Goal: Transaction & Acquisition: Purchase product/service

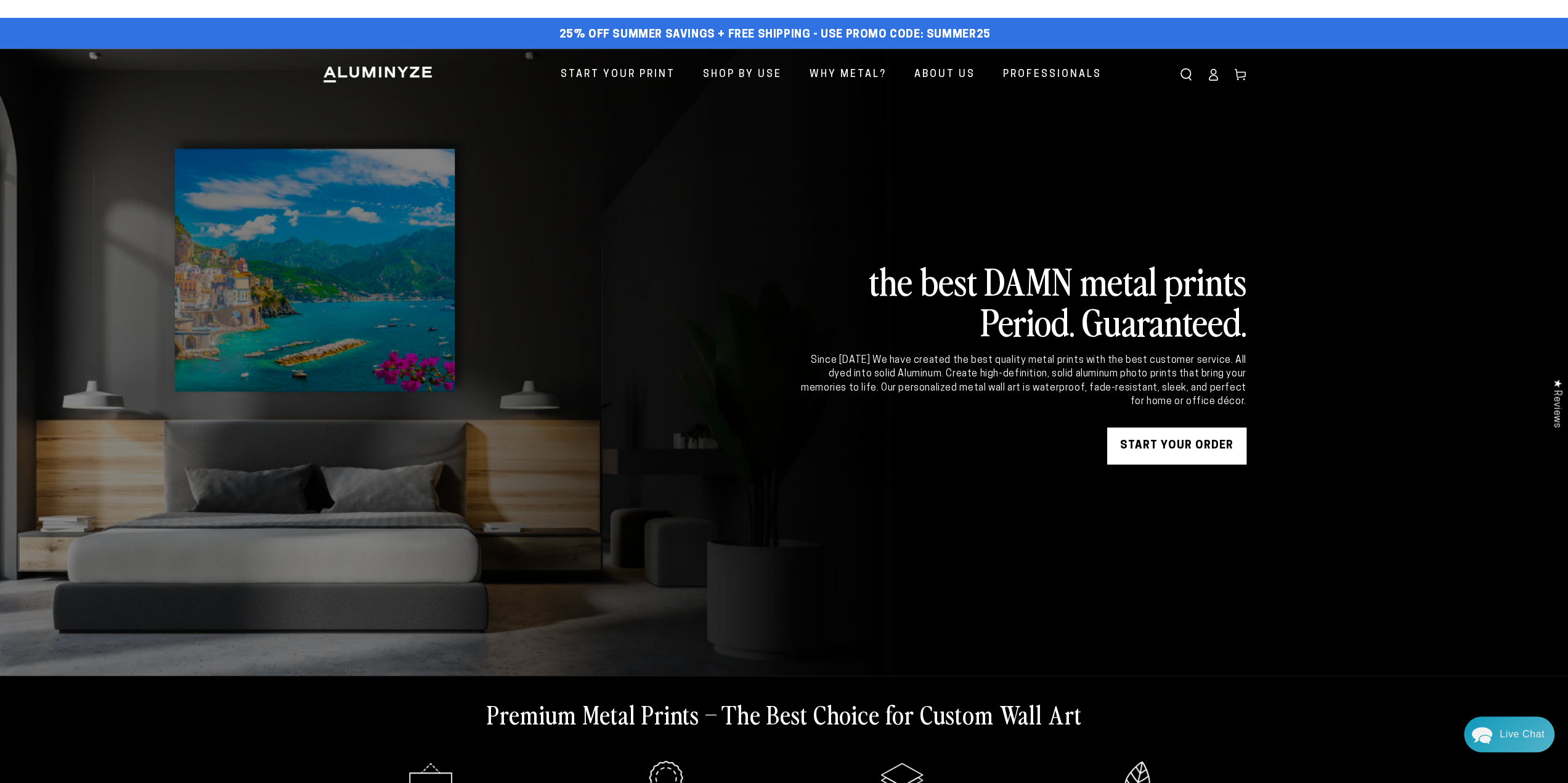
click at [1218, 74] on icon at bounding box center [1213, 74] width 12 height 12
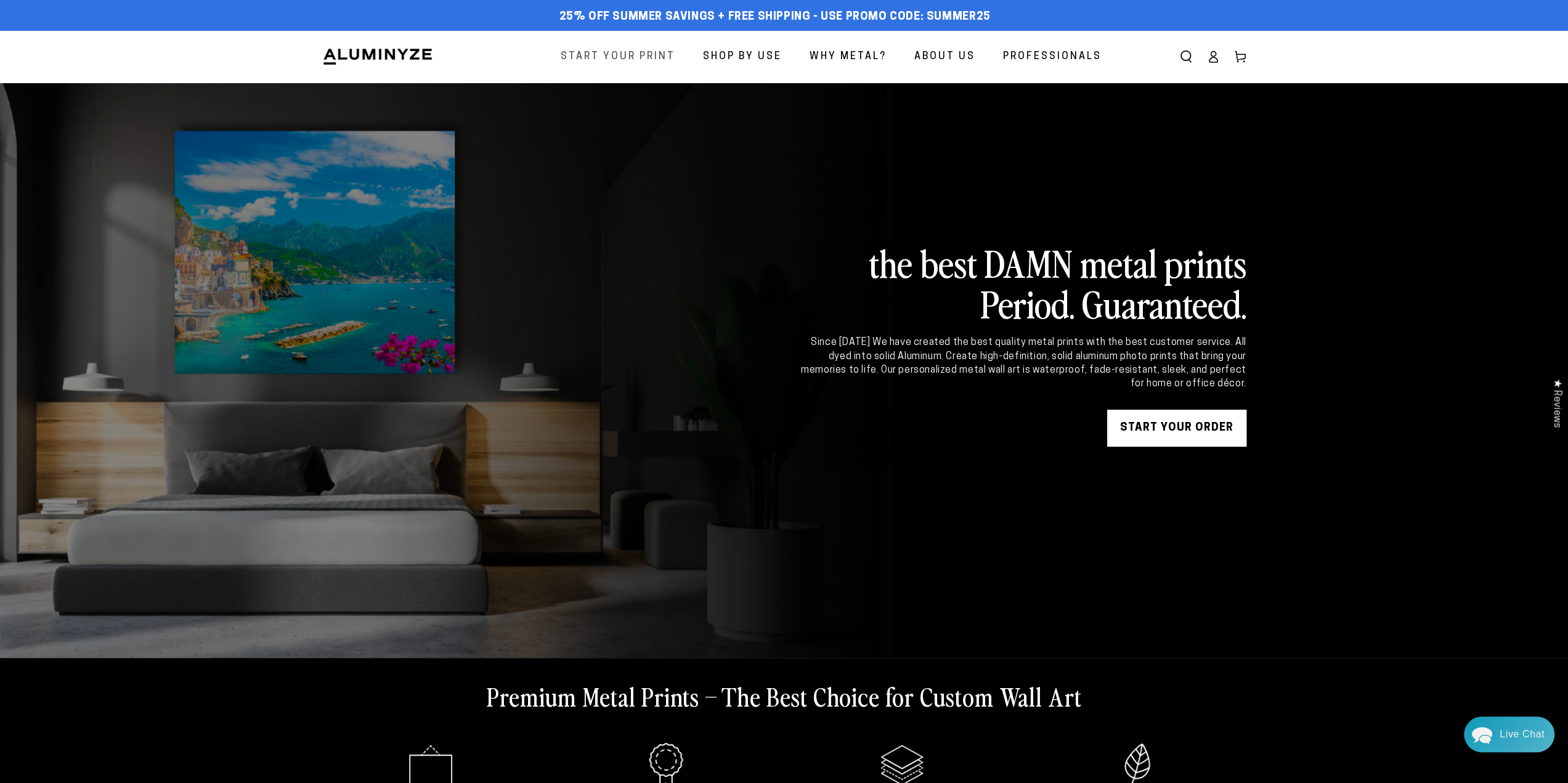
click at [663, 55] on span "Start Your Print" at bounding box center [618, 57] width 114 height 18
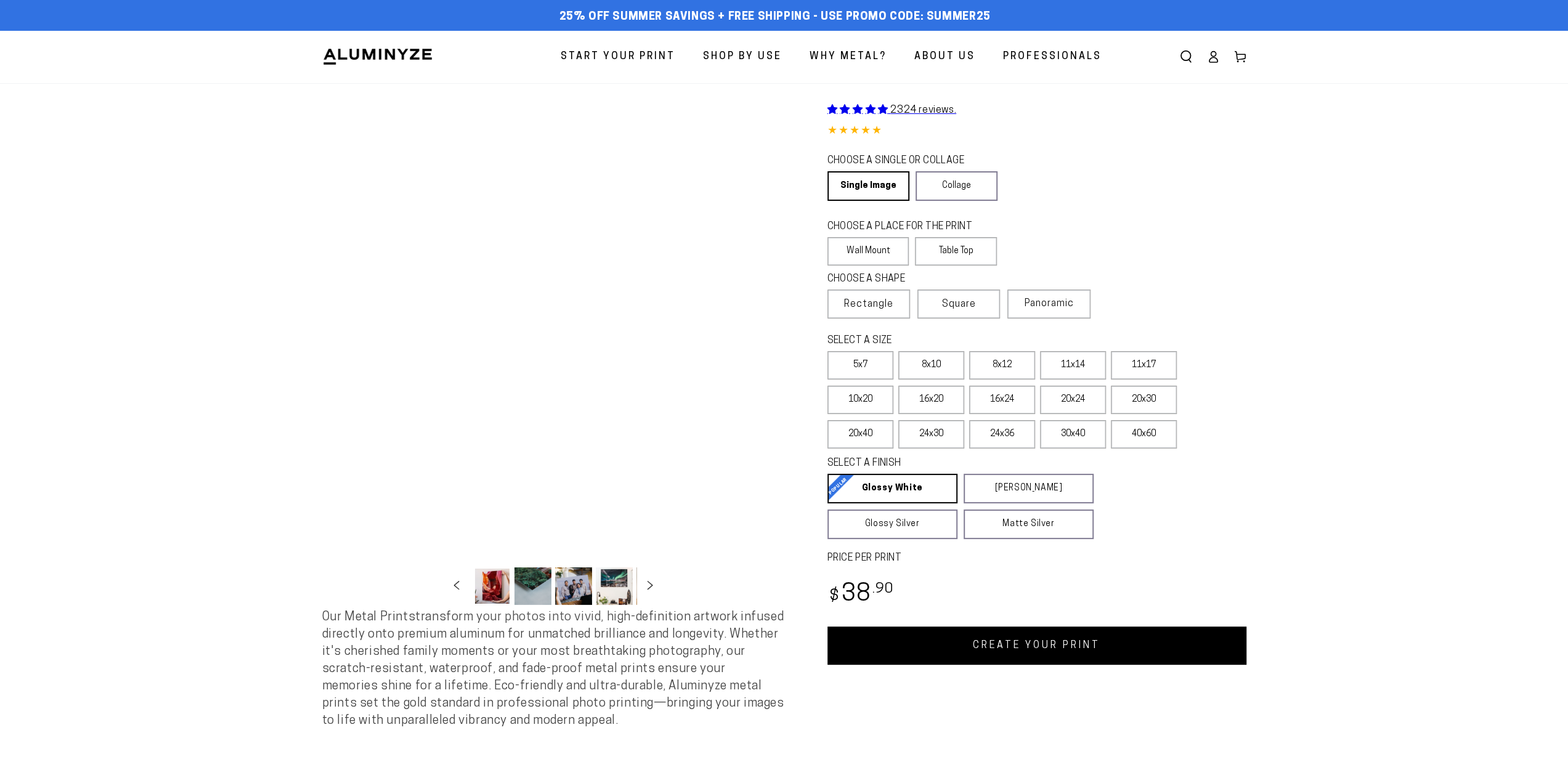
select select "**********"
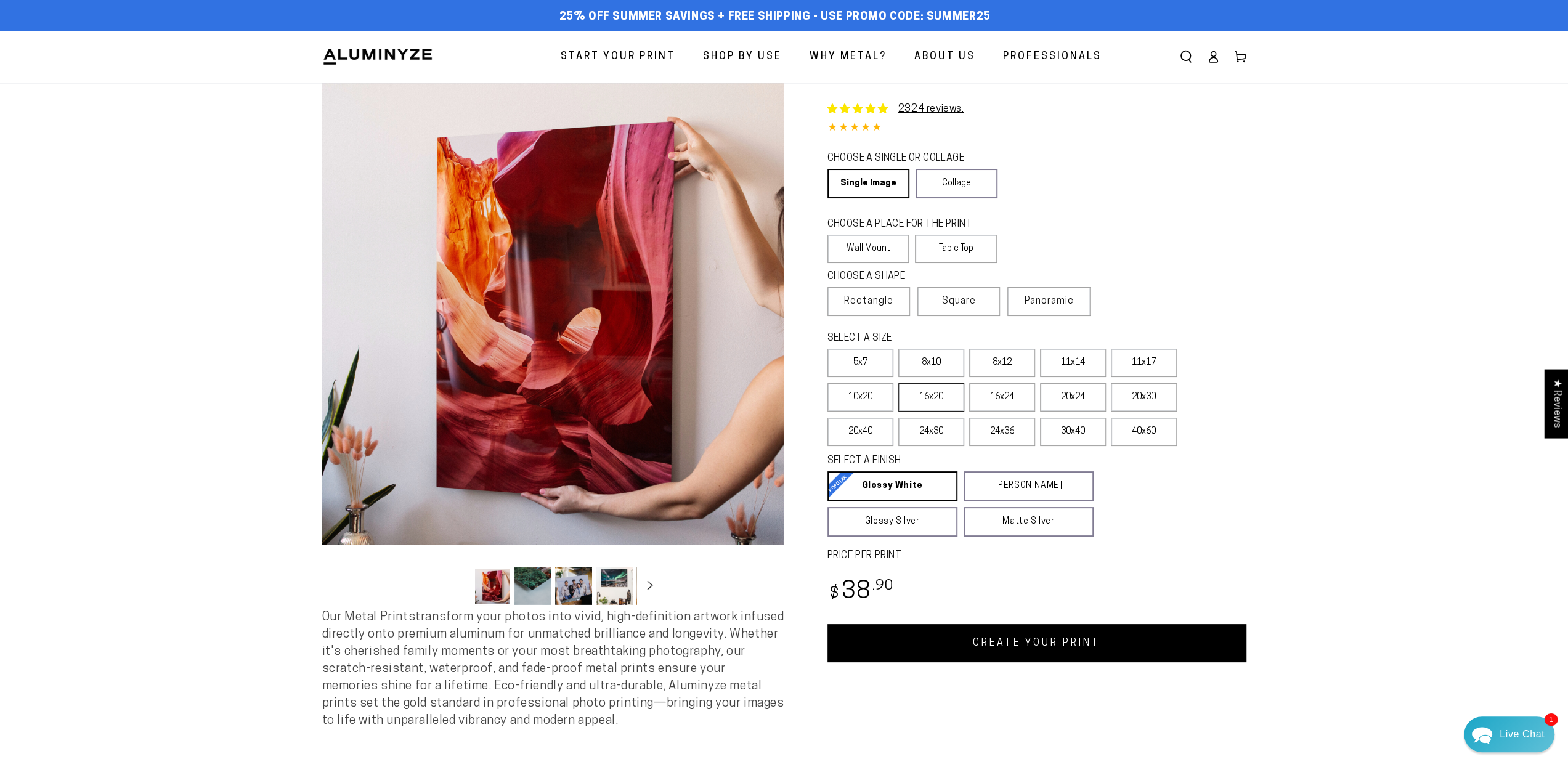
click at [944, 394] on label "16x20" at bounding box center [931, 398] width 66 height 29
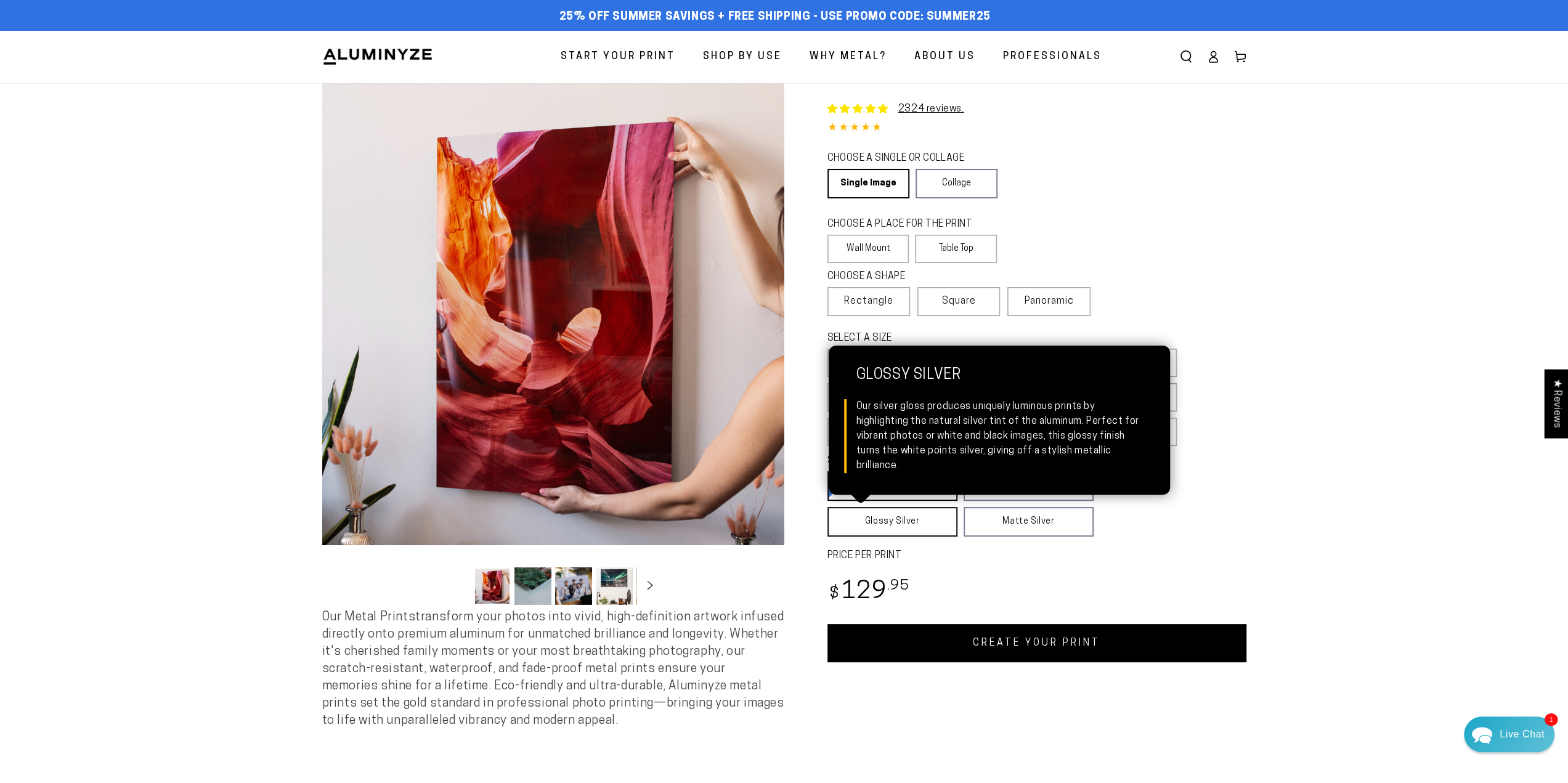
click at [921, 529] on link "Glossy Silver Glossy Silver Our silver gloss produces uniquely luminous prints …" at bounding box center [892, 522] width 130 height 29
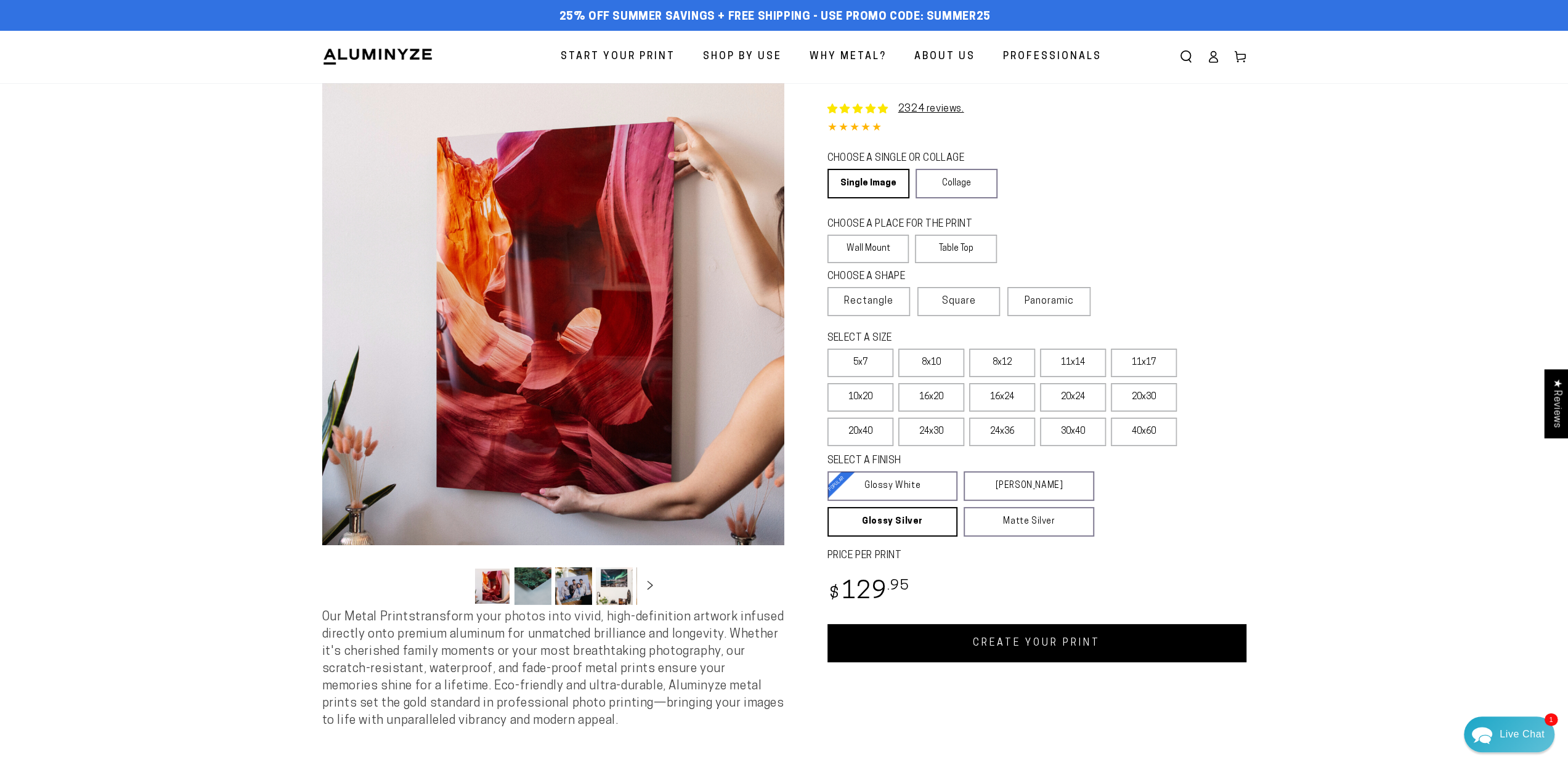
click at [1044, 639] on link "CREATE YOUR PRINT" at bounding box center [1037, 643] width 419 height 38
